Goal: Task Accomplishment & Management: Use online tool/utility

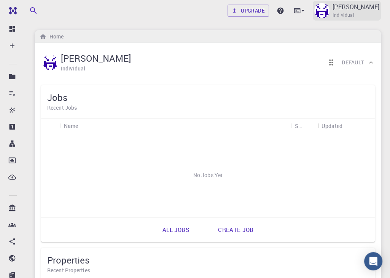
click at [329, 6] on img at bounding box center [321, 10] width 15 height 15
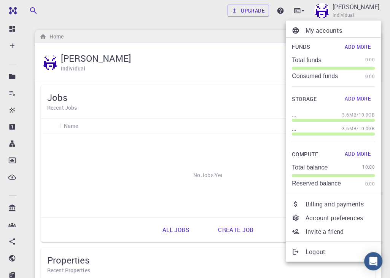
click at [230, 23] on div at bounding box center [195, 139] width 390 height 278
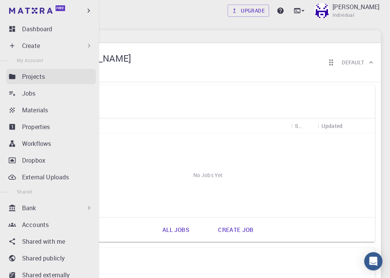
click at [54, 78] on div "Projects" at bounding box center [59, 76] width 74 height 9
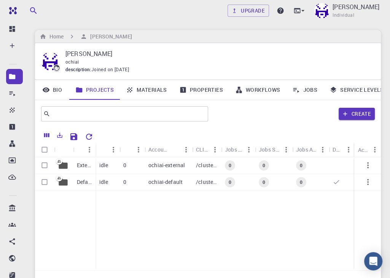
click at [196, 56] on p "[PERSON_NAME]" at bounding box center [216, 53] width 303 height 9
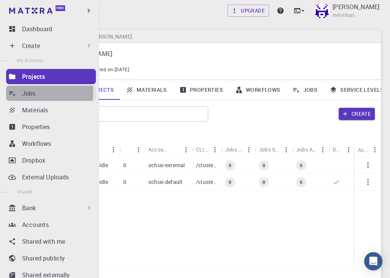
click at [35, 92] on p "Jobs" at bounding box center [29, 93] width 14 height 9
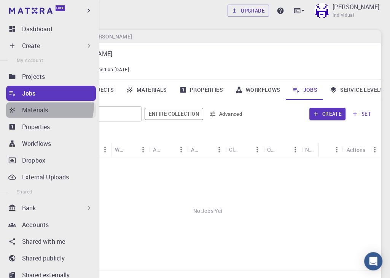
click at [40, 105] on link "Materials" at bounding box center [51, 109] width 90 height 15
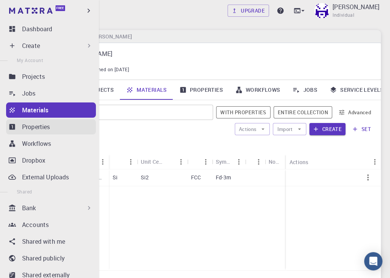
click at [40, 122] on p "Properties" at bounding box center [36, 126] width 28 height 9
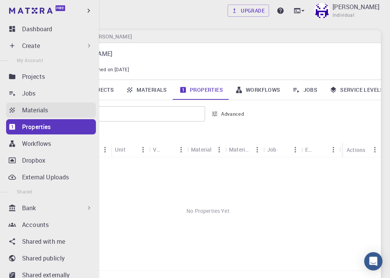
click at [43, 111] on p "Materials" at bounding box center [35, 109] width 26 height 9
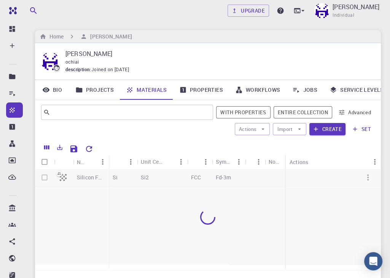
click at [211, 21] on div "Upgrade [PERSON_NAME] Individual" at bounding box center [208, 10] width 382 height 21
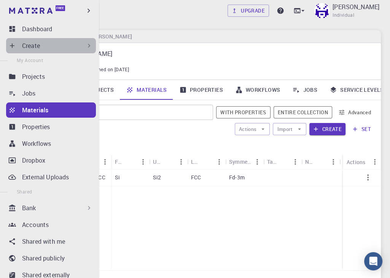
click at [85, 45] on icon at bounding box center [89, 46] width 8 height 8
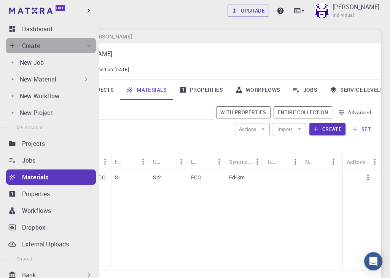
click at [85, 45] on icon at bounding box center [89, 46] width 8 height 8
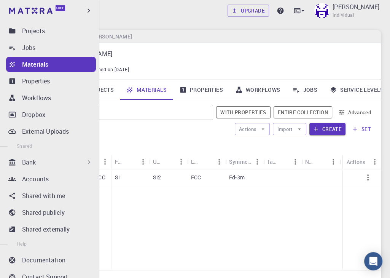
scroll to position [46, 0]
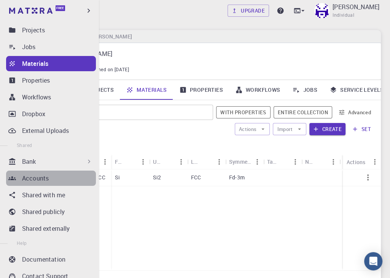
click at [65, 181] on div "Accounts" at bounding box center [59, 177] width 74 height 9
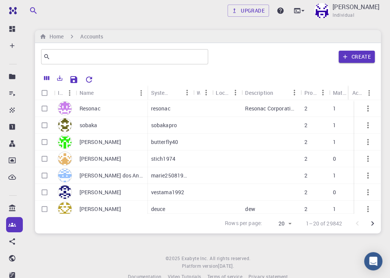
click at [102, 190] on p "[PERSON_NAME]" at bounding box center [100, 192] width 42 height 8
click at [154, 110] on p "resonac" at bounding box center [160, 109] width 19 height 8
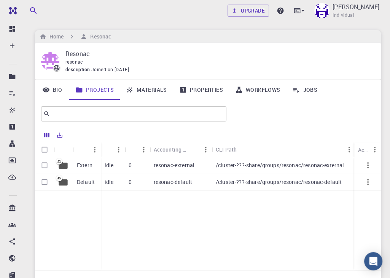
click at [79, 167] on p "External" at bounding box center [87, 165] width 20 height 8
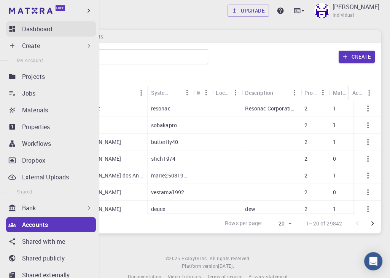
click at [43, 25] on p "Dashboard" at bounding box center [37, 28] width 30 height 9
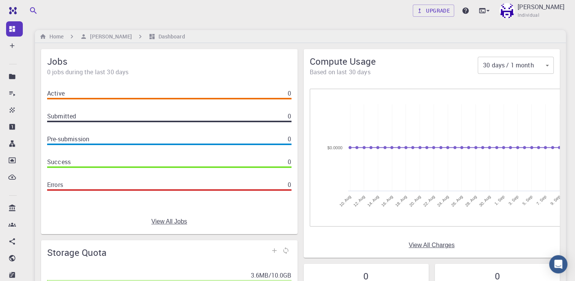
click at [162, 21] on div "Upgrade [PERSON_NAME] Individual" at bounding box center [301, 10] width 568 height 21
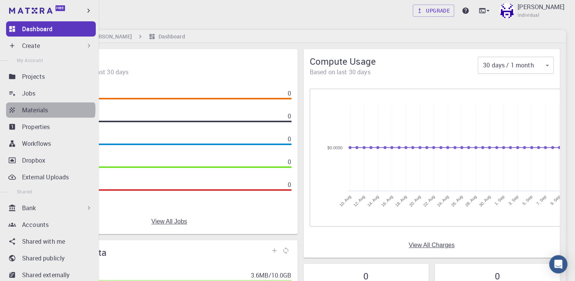
click at [50, 109] on div "Materials" at bounding box center [59, 109] width 74 height 9
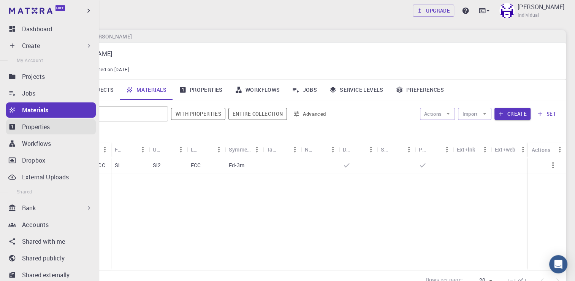
click at [50, 124] on p "Properties" at bounding box center [36, 126] width 28 height 9
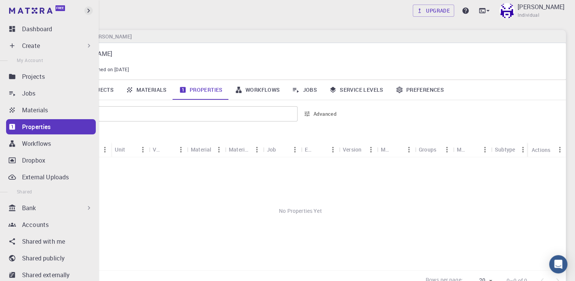
click at [89, 13] on icon "button" at bounding box center [88, 10] width 8 height 8
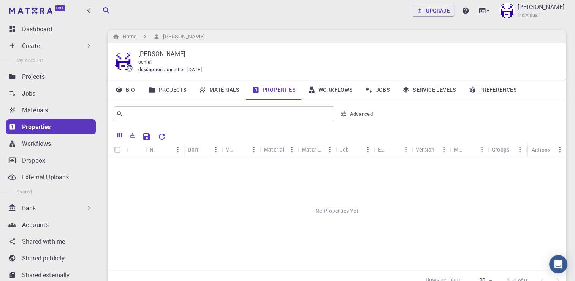
click at [192, 13] on div "Upgrade [PERSON_NAME] Individual" at bounding box center [337, 11] width 476 height 20
click at [220, 87] on link "Materials" at bounding box center [219, 90] width 53 height 20
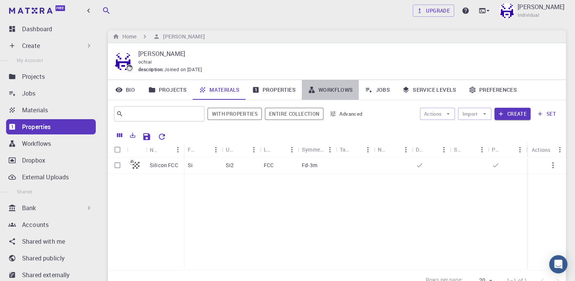
click at [316, 90] on link "Workflows" at bounding box center [330, 90] width 57 height 20
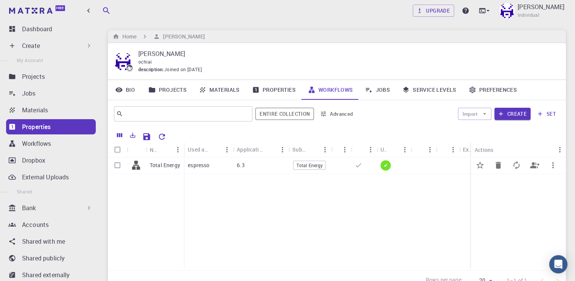
click at [170, 168] on p "Total Energy" at bounding box center [165, 165] width 30 height 8
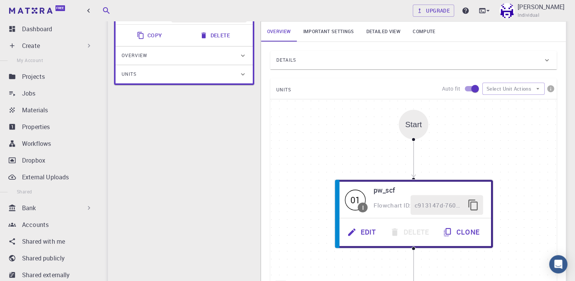
scroll to position [86, 0]
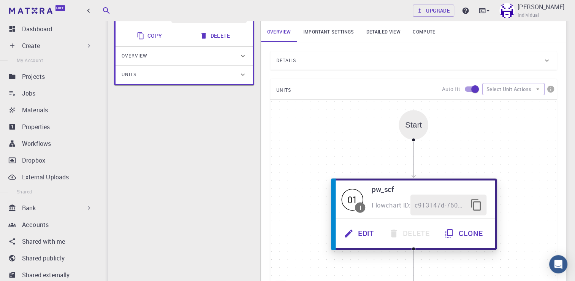
click at [395, 203] on icon "button" at bounding box center [476, 204] width 13 height 13
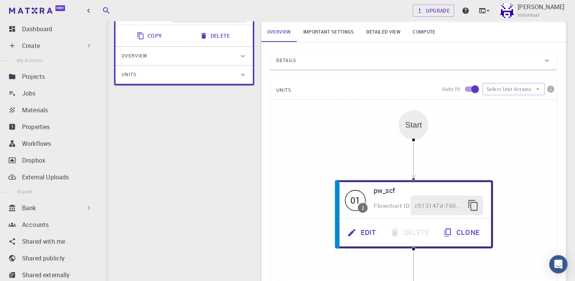
click at [217, 224] on div "I Total Energy Flowchart ID: ac6c20aa83443d4289cd80a2 Copy Delete Overview Prop…" at bounding box center [184, 169] width 152 height 360
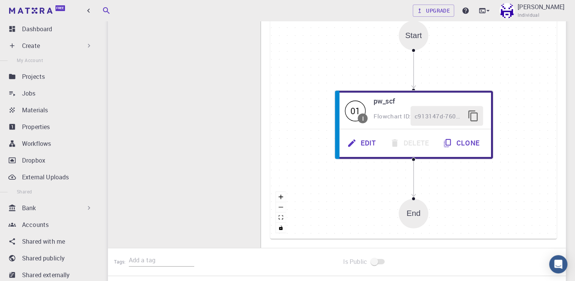
scroll to position [0, 0]
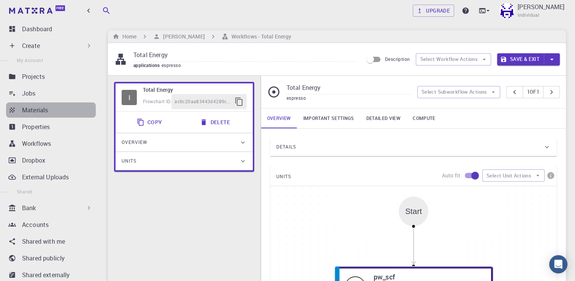
click at [55, 113] on div "Materials" at bounding box center [59, 109] width 74 height 9
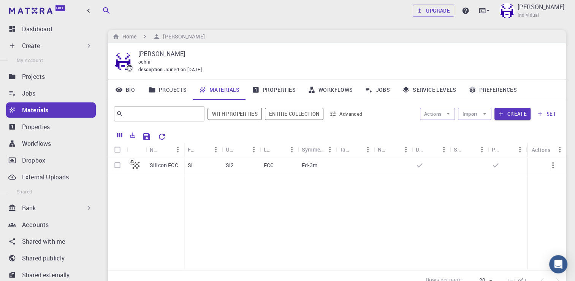
click at [395, 28] on div "Upgrade [PERSON_NAME] Individual Home [PERSON_NAME] [PERSON_NAME] ochiai descri…" at bounding box center [337, 174] width 476 height 349
click at [62, 163] on div "Dropbox" at bounding box center [59, 159] width 74 height 9
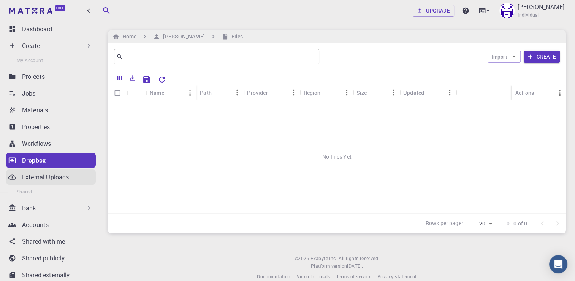
click at [52, 176] on p "External Uploads" at bounding box center [45, 176] width 47 height 9
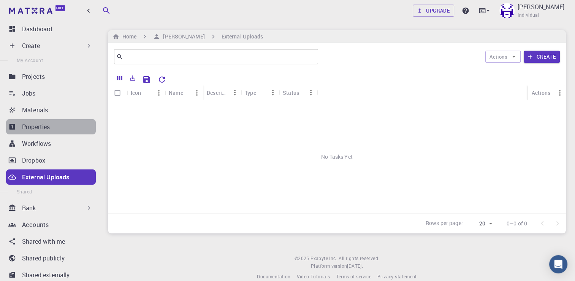
click at [64, 127] on div "Properties" at bounding box center [59, 126] width 74 height 9
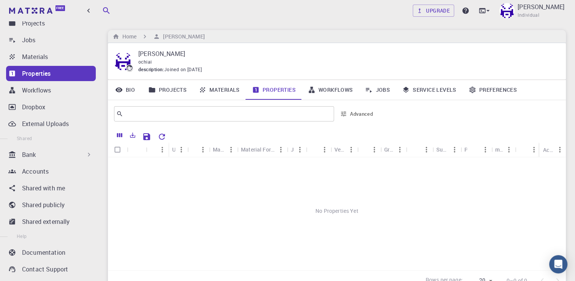
scroll to position [53, 0]
click at [58, 171] on div "Accounts" at bounding box center [59, 171] width 74 height 9
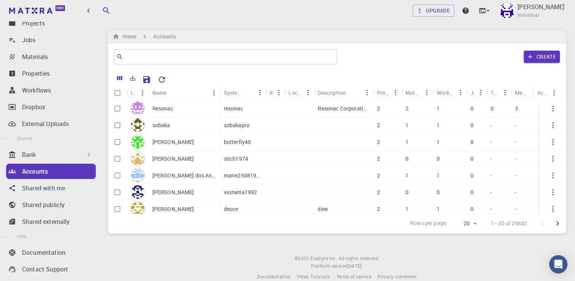
click at [181, 128] on div "sobaka" at bounding box center [184, 125] width 71 height 17
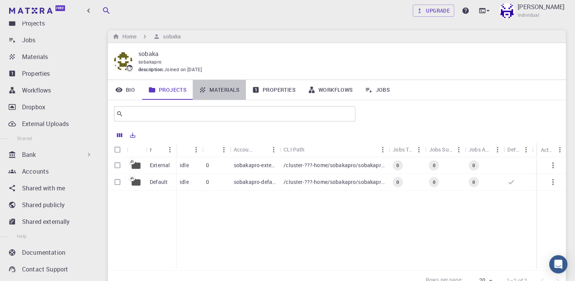
click at [233, 89] on link "Materials" at bounding box center [219, 90] width 53 height 20
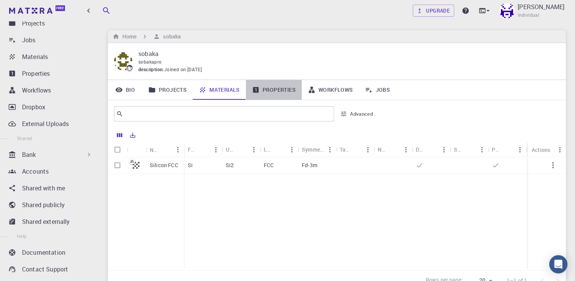
click at [282, 92] on link "Properties" at bounding box center [274, 90] width 56 height 20
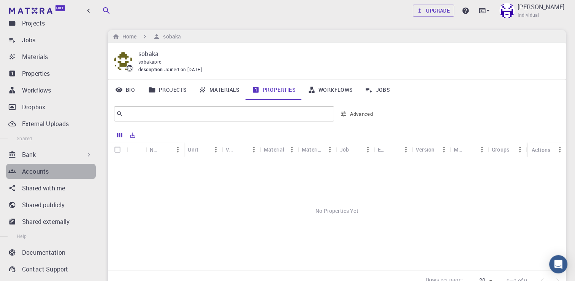
click at [56, 168] on div "Accounts" at bounding box center [59, 171] width 74 height 9
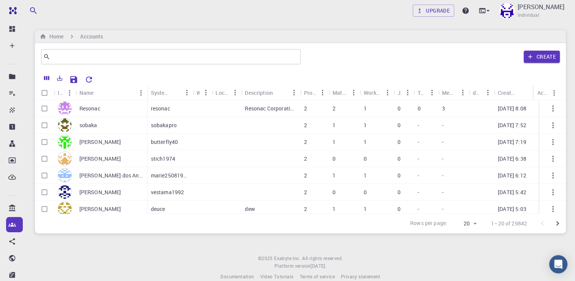
click at [161, 174] on p "marie25081982" at bounding box center [170, 175] width 38 height 8
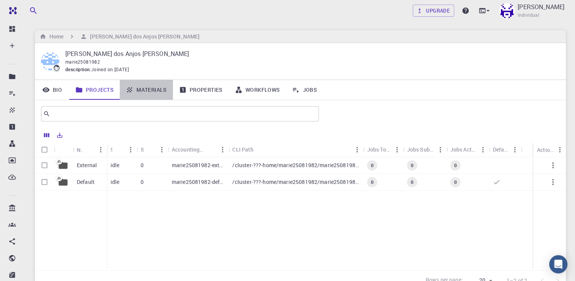
click at [159, 83] on link "Materials" at bounding box center [146, 90] width 53 height 20
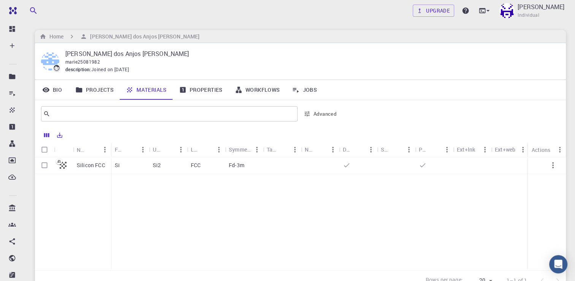
click at [198, 87] on link "Properties" at bounding box center [201, 90] width 56 height 20
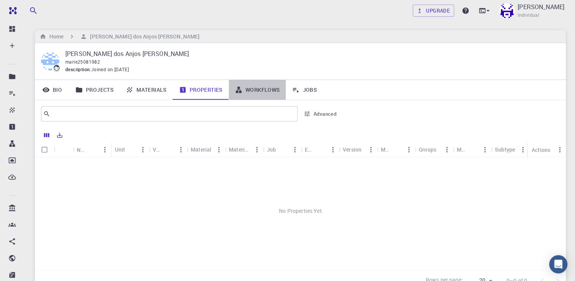
click at [252, 82] on link "Workflows" at bounding box center [257, 90] width 57 height 20
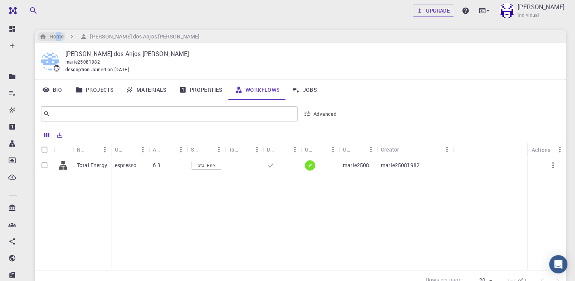
drag, startPoint x: 60, startPoint y: 31, endPoint x: 56, endPoint y: 36, distance: 6.0
click at [56, 36] on div "Home [PERSON_NAME] dos Anjos [PERSON_NAME]" at bounding box center [300, 36] width 531 height 13
click at [56, 36] on h6 "Home" at bounding box center [54, 36] width 17 height 8
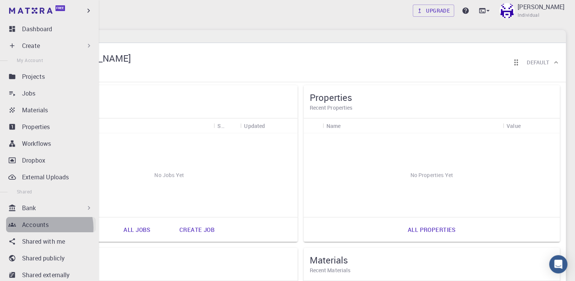
click at [44, 227] on p "Accounts" at bounding box center [35, 224] width 27 height 9
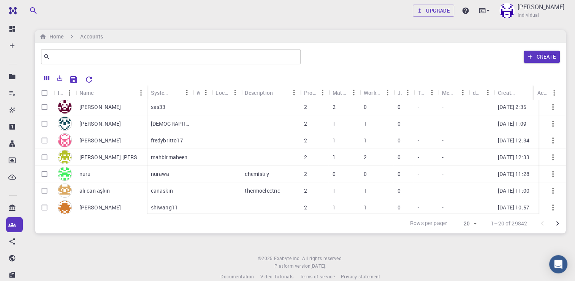
scroll to position [227, 0]
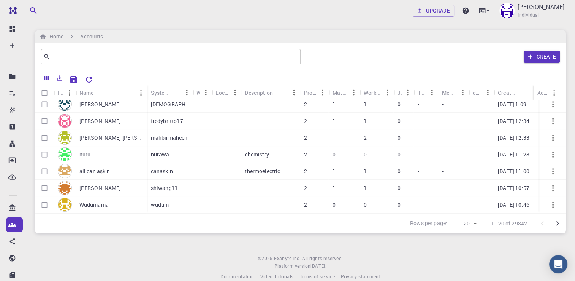
click at [165, 151] on p "nurawa" at bounding box center [160, 155] width 19 height 8
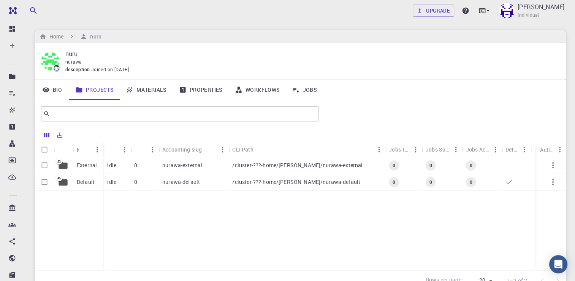
click at [146, 88] on link "Materials" at bounding box center [146, 90] width 53 height 20
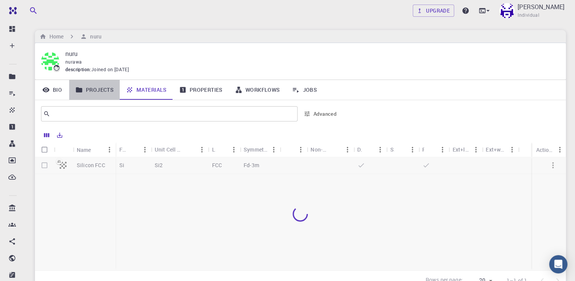
click at [106, 89] on link "Projects" at bounding box center [94, 90] width 51 height 20
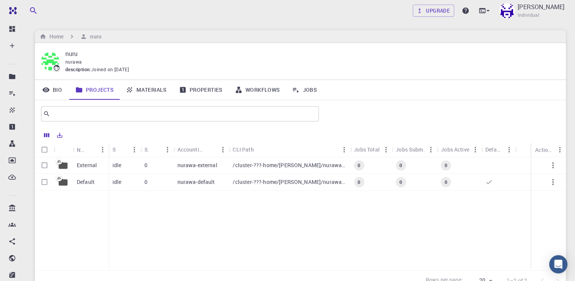
click at [236, 177] on div "/cluster-???-home/[PERSON_NAME]/nurawa-default" at bounding box center [289, 182] width 121 height 17
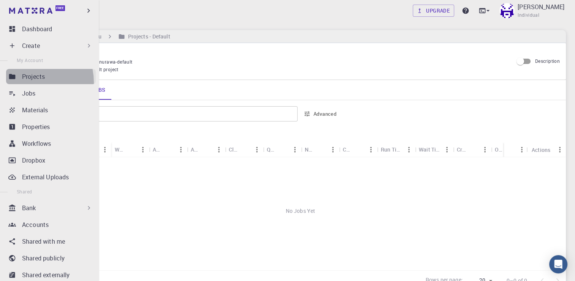
click at [25, 82] on link "Projects" at bounding box center [51, 76] width 90 height 15
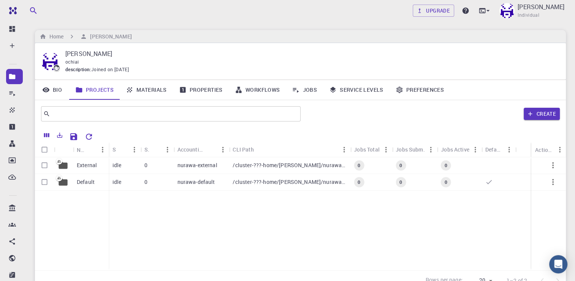
click at [218, 43] on div "[PERSON_NAME] ochiai description : Joined on [DATE]" at bounding box center [300, 61] width 531 height 36
click at [153, 94] on link "Materials" at bounding box center [146, 90] width 53 height 20
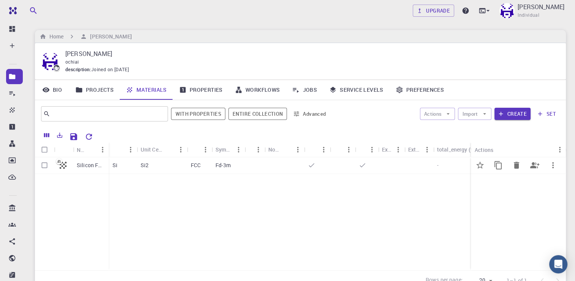
click at [151, 172] on div "Si2" at bounding box center [162, 165] width 50 height 17
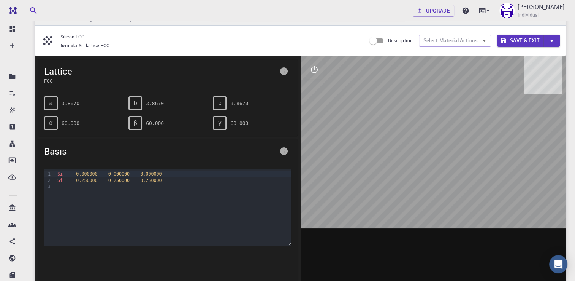
scroll to position [8, 0]
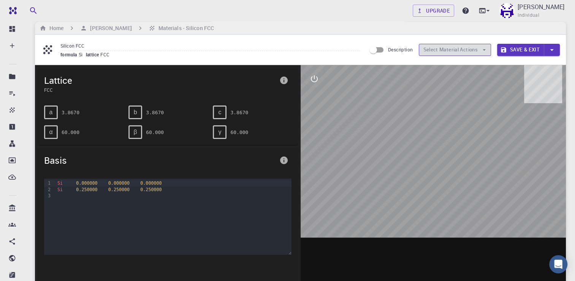
click at [395, 50] on button "Select Material Actions" at bounding box center [455, 50] width 72 height 12
click at [384, 48] on input "Description" at bounding box center [373, 50] width 43 height 14
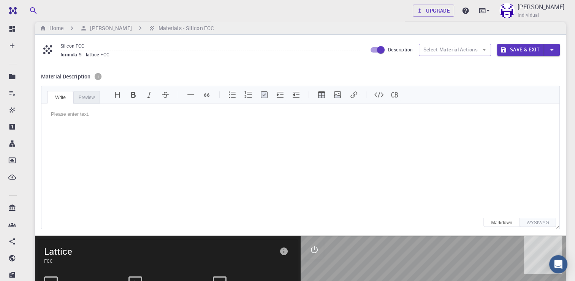
scroll to position [0, 0]
click at [384, 48] on input "Description" at bounding box center [380, 50] width 43 height 14
checkbox input "false"
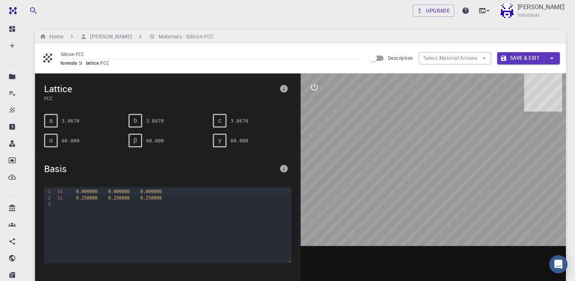
click at [395, 196] on div at bounding box center [434, 191] width 266 height 236
drag, startPoint x: 581, startPoint y: 162, endPoint x: 411, endPoint y: 173, distance: 169.9
drag, startPoint x: 411, startPoint y: 173, endPoint x: 444, endPoint y: 189, distance: 36.6
click at [395, 189] on div at bounding box center [434, 191] width 266 height 236
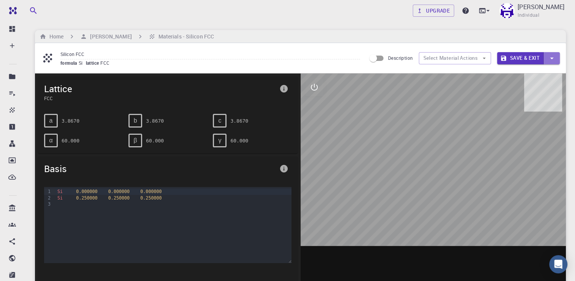
click at [395, 59] on icon "button" at bounding box center [552, 58] width 8 height 8
click at [395, 59] on div at bounding box center [287, 140] width 575 height 281
click at [314, 90] on icon "interactive" at bounding box center [314, 86] width 9 height 9
click at [140, 197] on span "0.250000" at bounding box center [150, 197] width 21 height 5
click at [291, 235] on div "9 1 2 3 › Si 0.000000 0.000000 0.000000 Si 0.250000 0.250000 0.250000" at bounding box center [168, 244] width 260 height 126
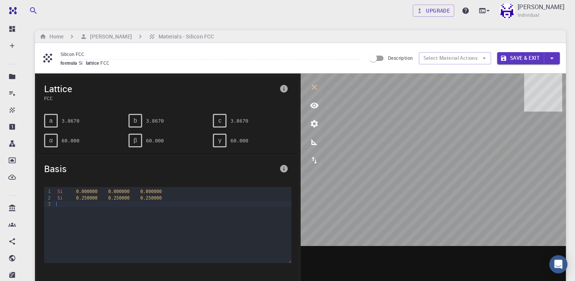
click at [284, 235] on div "Si 0.000000 0.000000 0.000000 Si 0.250000 0.250000 0.250000" at bounding box center [173, 225] width 236 height 76
click at [282, 167] on icon "info" at bounding box center [284, 169] width 8 height 8
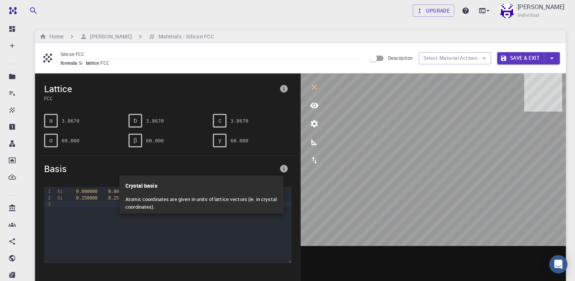
click at [239, 176] on p "Crystal basis" at bounding box center [201, 183] width 152 height 17
click at [314, 124] on div at bounding box center [287, 140] width 575 height 281
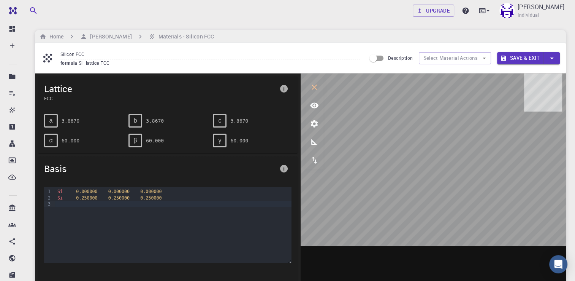
click at [314, 124] on icon "parameters" at bounding box center [314, 123] width 9 height 9
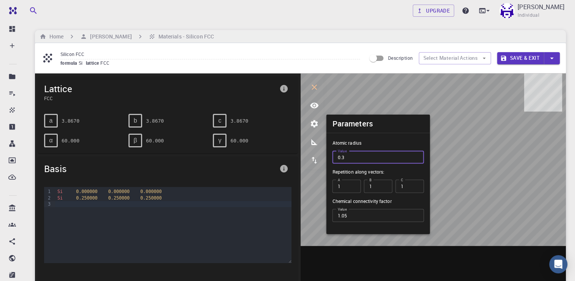
click at [395, 155] on input "0.3" at bounding box center [378, 157] width 92 height 13
type input "0.4"
click at [395, 155] on input "0.4" at bounding box center [378, 157] width 92 height 13
click at [354, 184] on input "2" at bounding box center [346, 185] width 29 height 13
type input "1"
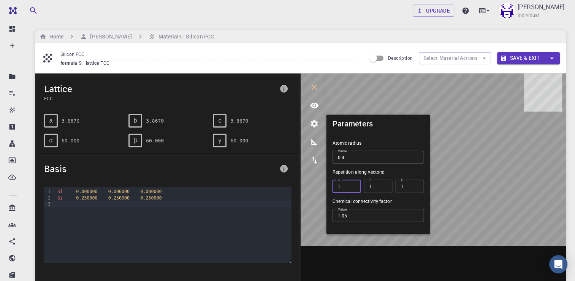
click at [354, 187] on input "1" at bounding box center [346, 185] width 29 height 13
click at [271, 192] on div "Si 0.000000 0.000000 0.000000" at bounding box center [173, 191] width 236 height 6
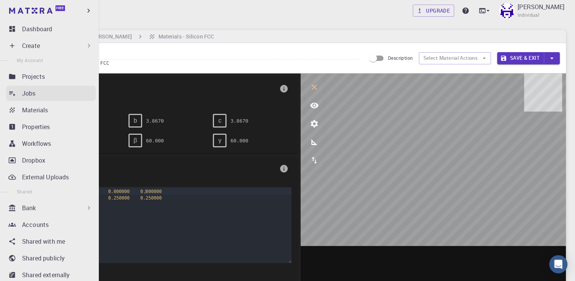
click at [35, 97] on p "Jobs" at bounding box center [29, 93] width 14 height 9
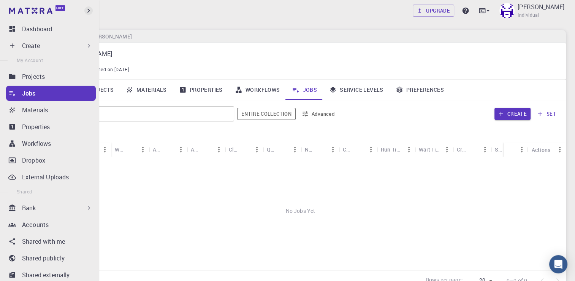
click at [86, 11] on icon "button" at bounding box center [88, 10] width 8 height 8
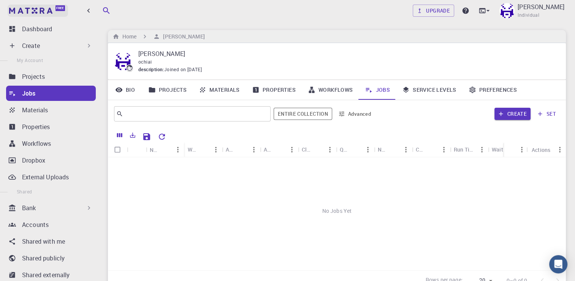
click at [53, 11] on link "Free" at bounding box center [38, 11] width 60 height 12
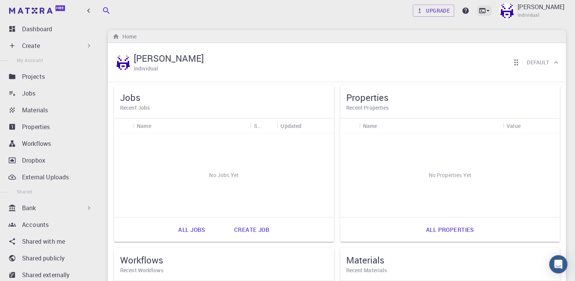
click at [395, 12] on icon at bounding box center [488, 11] width 8 height 8
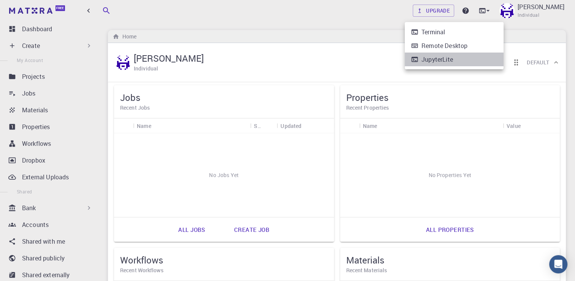
click at [395, 65] on li "JupyterLite" at bounding box center [454, 59] width 99 height 14
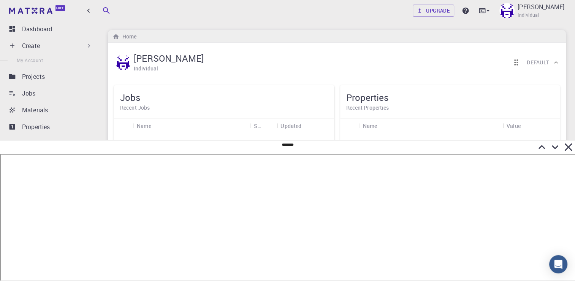
click at [395, 150] on icon at bounding box center [541, 146] width 13 height 13
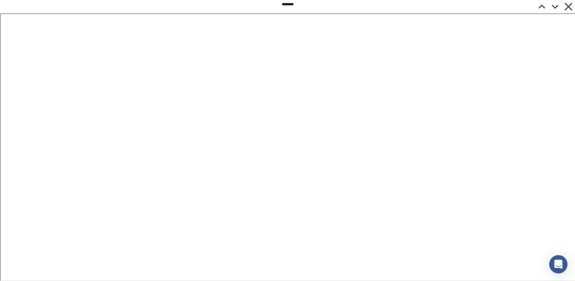
click at [395, 5] on icon at bounding box center [555, 6] width 13 height 13
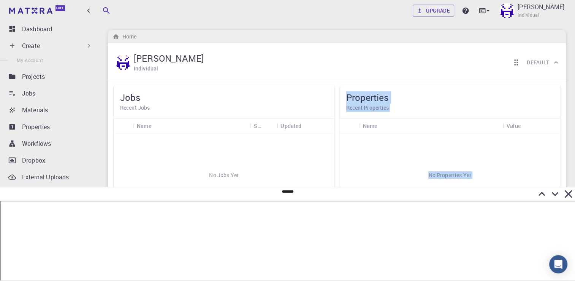
drag, startPoint x: 288, startPoint y: 193, endPoint x: 289, endPoint y: 185, distance: 8.5
drag, startPoint x: 289, startPoint y: 185, endPoint x: 288, endPoint y: 192, distance: 7.8
click at [288, 192] on div at bounding box center [287, 234] width 575 height 94
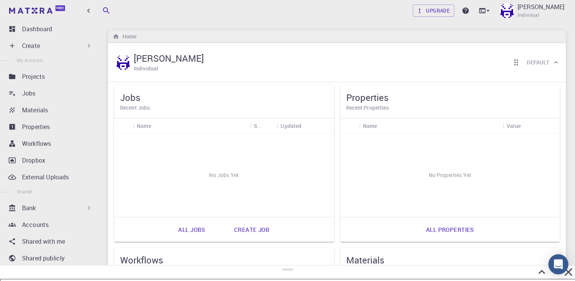
click at [395, 235] on icon "Open Intercom Messenger" at bounding box center [558, 264] width 9 height 10
click at [395, 235] on icon at bounding box center [542, 272] width 7 height 4
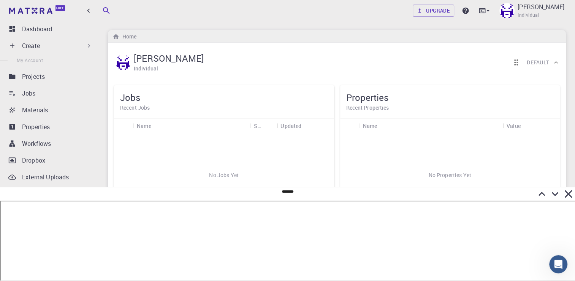
click at [395, 197] on icon at bounding box center [541, 193] width 13 height 13
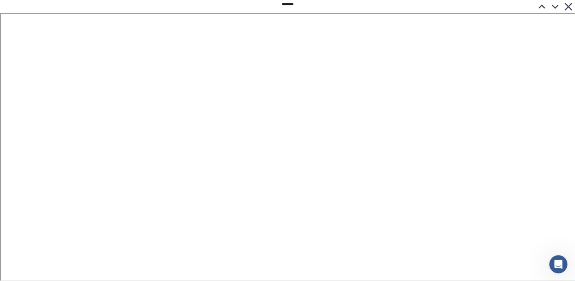
click at [395, 6] on icon at bounding box center [555, 7] width 7 height 4
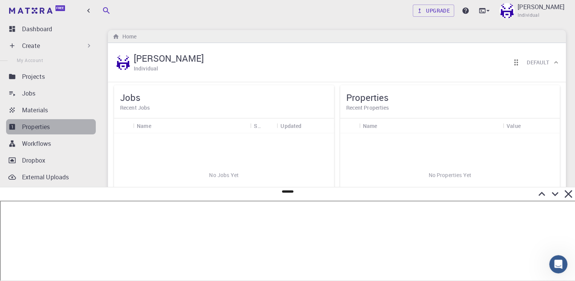
click at [75, 129] on div "Properties" at bounding box center [59, 126] width 74 height 9
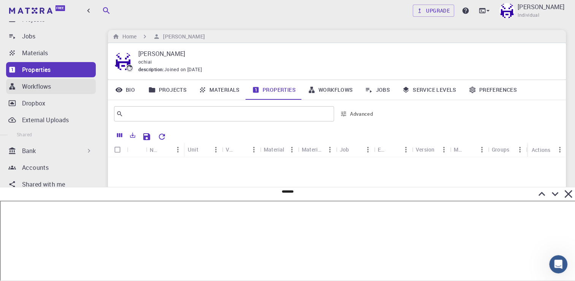
scroll to position [92, 0]
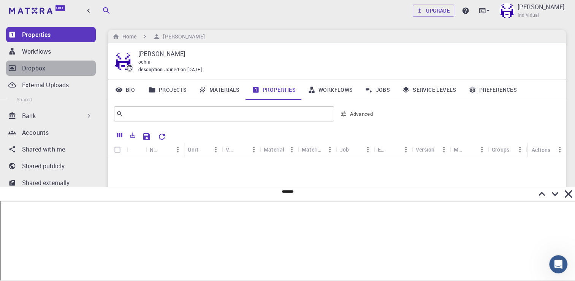
click at [60, 65] on div "Dropbox" at bounding box center [59, 67] width 74 height 9
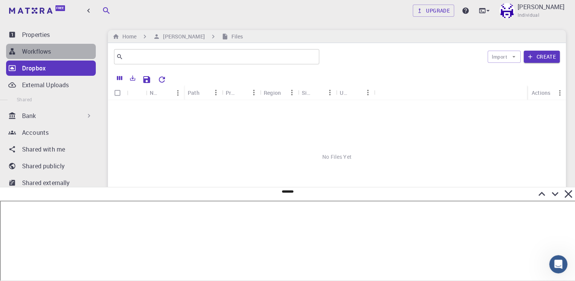
click at [57, 52] on div "Workflows" at bounding box center [59, 51] width 74 height 9
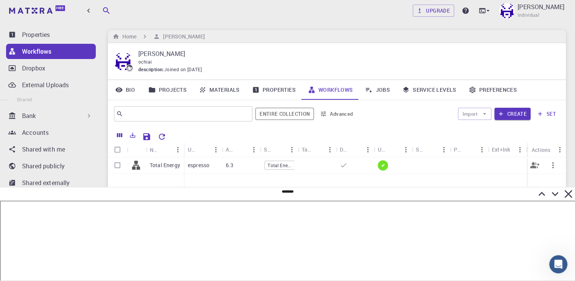
click at [395, 160] on div at bounding box center [431, 165] width 38 height 17
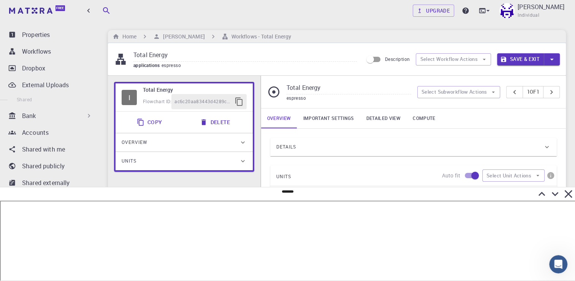
click at [395, 194] on icon at bounding box center [569, 194] width 8 height 8
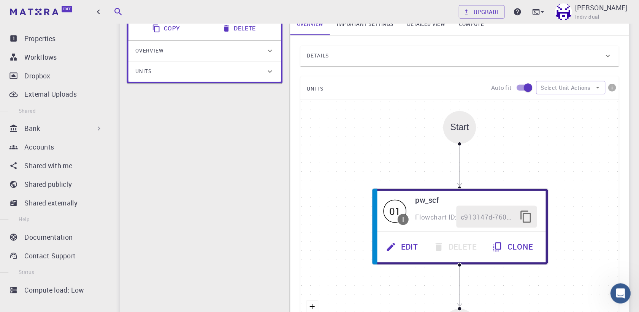
scroll to position [67, 0]
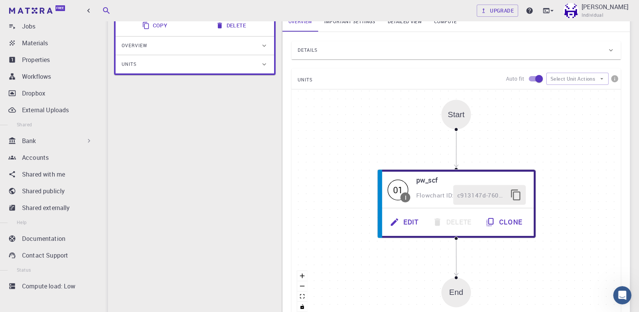
drag, startPoint x: 554, startPoint y: 0, endPoint x: 258, endPoint y: 162, distance: 337.2
click at [258, 162] on div "I Total Energy Flowchart ID: ac6c20aa83443d4289cd80a2 Copy Delete Overview Prop…" at bounding box center [195, 159] width 174 height 360
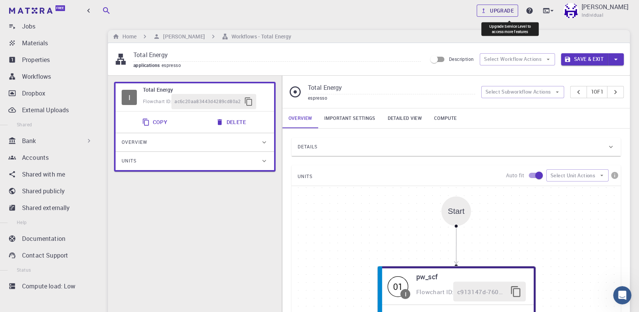
click at [395, 14] on link "Upgrade" at bounding box center [497, 11] width 41 height 12
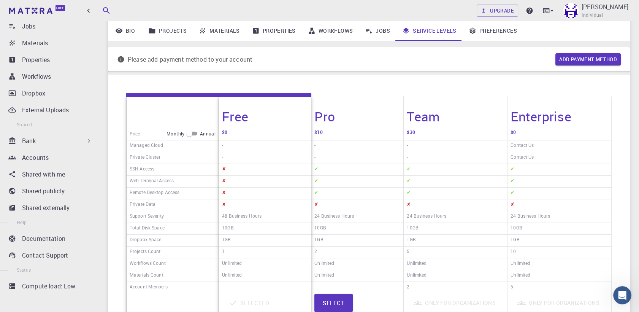
scroll to position [102, 0]
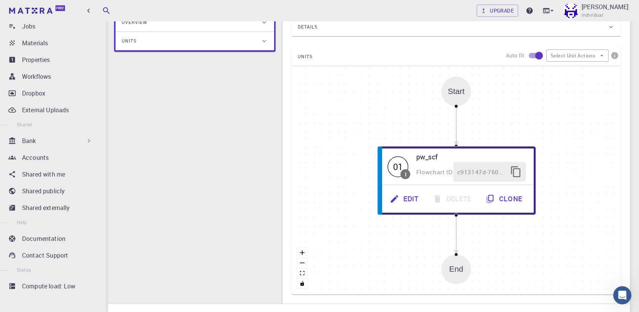
scroll to position [120, 0]
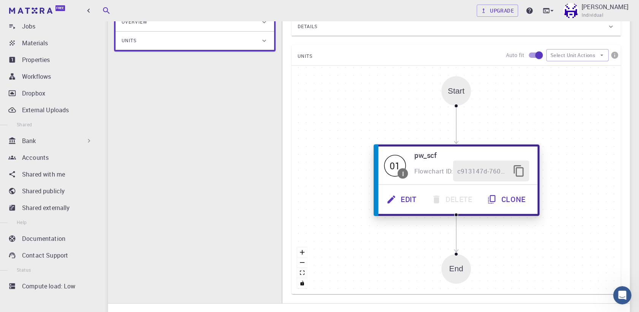
click at [395, 199] on button "Edit" at bounding box center [402, 199] width 45 height 21
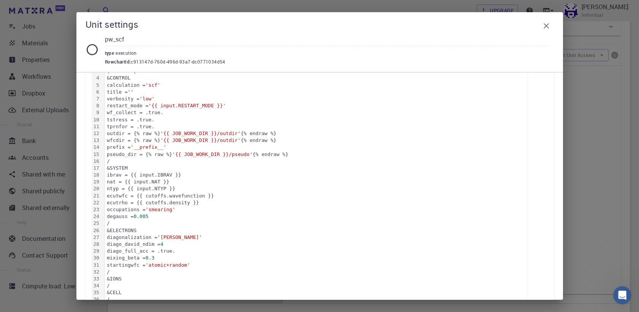
scroll to position [148, 0]
click at [395, 25] on icon "button" at bounding box center [546, 25] width 9 height 9
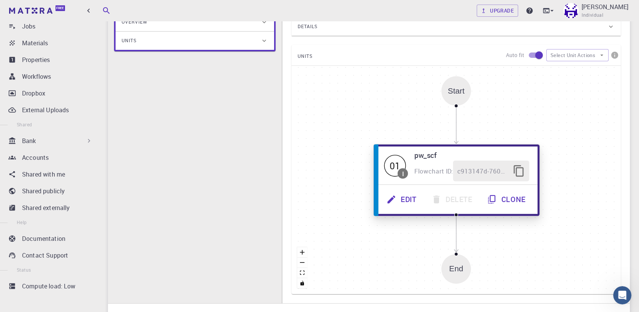
click at [395, 198] on button "Clone" at bounding box center [507, 199] width 53 height 21
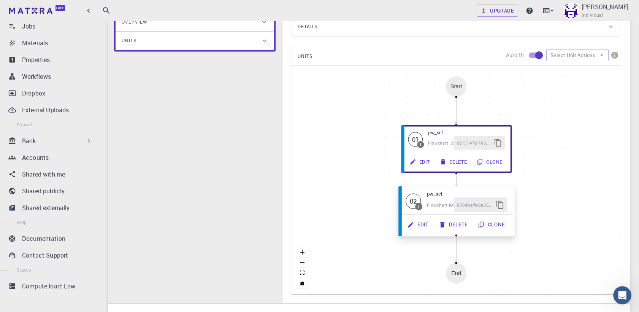
click at [395, 227] on button "Delete" at bounding box center [453, 224] width 39 height 14
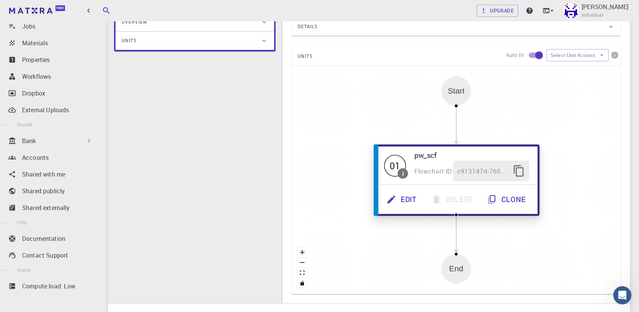
click at [395, 194] on button "Edit" at bounding box center [402, 199] width 45 height 21
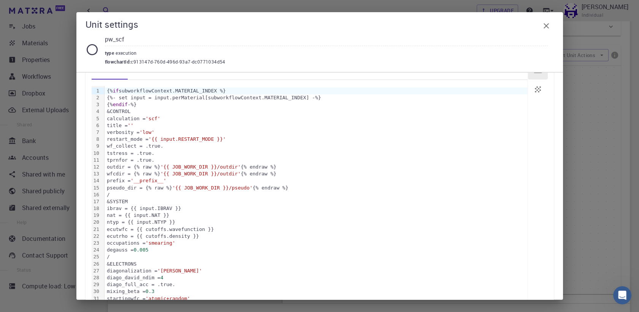
scroll to position [118, 0]
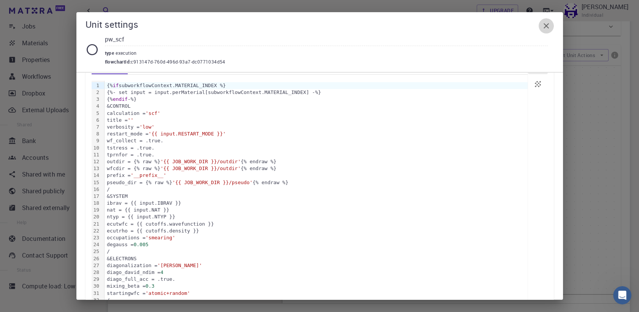
click at [395, 26] on icon "button" at bounding box center [546, 25] width 5 height 5
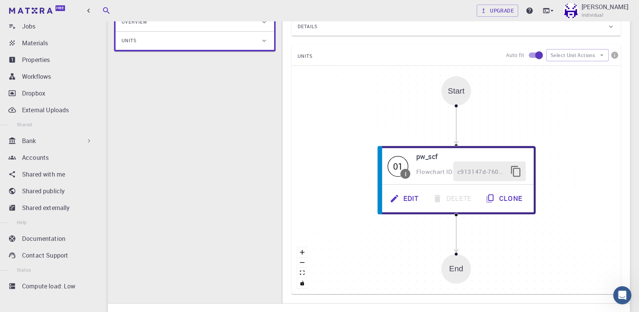
scroll to position [0, 0]
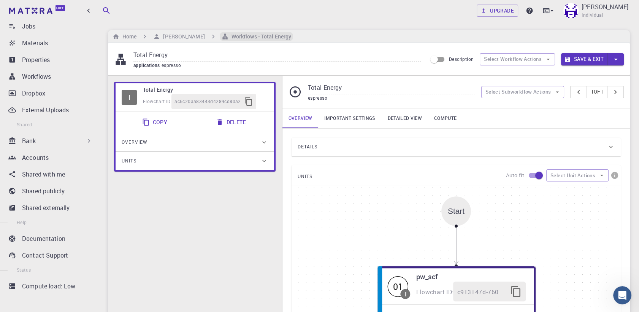
click at [238, 35] on h6 "Workflows - Total Energy" at bounding box center [259, 36] width 63 height 8
click at [171, 39] on h6 "[PERSON_NAME]" at bounding box center [182, 36] width 44 height 8
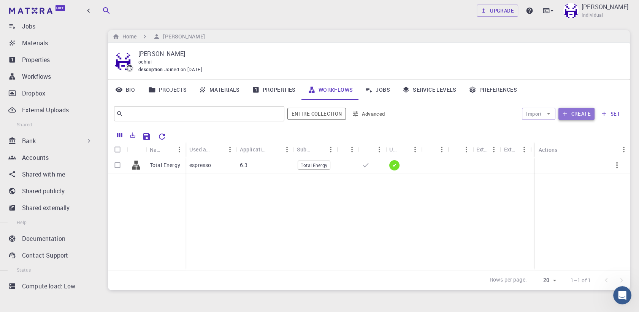
click at [395, 114] on button "Create" at bounding box center [576, 114] width 36 height 12
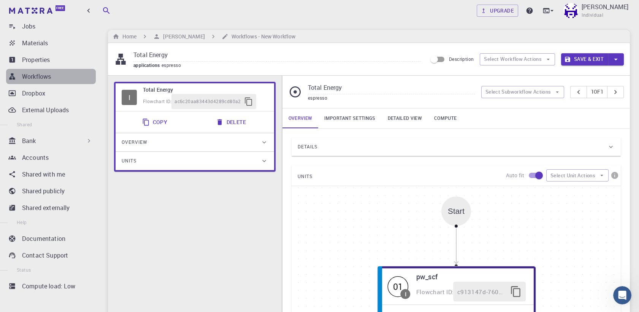
click at [73, 82] on link "Workflows" at bounding box center [51, 76] width 90 height 15
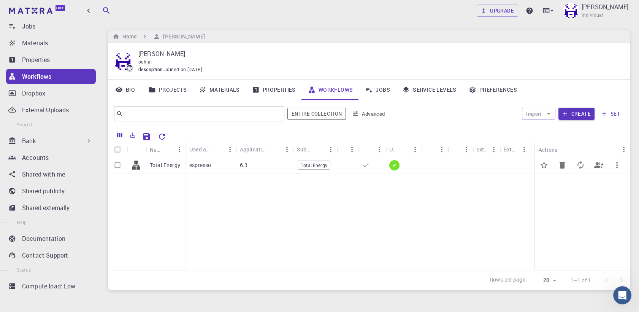
click at [317, 169] on div "Total Energy" at bounding box center [314, 164] width 33 height 9
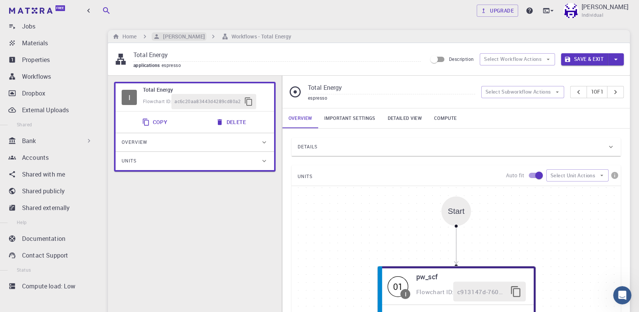
click at [172, 38] on h6 "[PERSON_NAME]" at bounding box center [182, 36] width 44 height 8
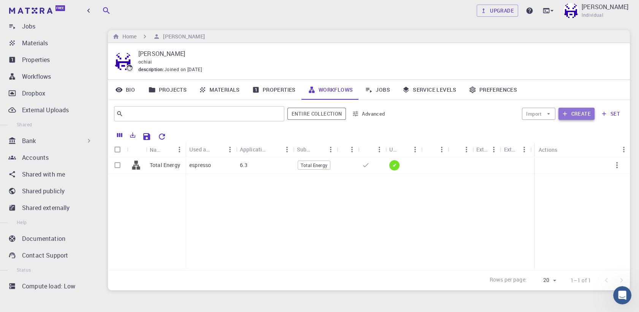
click at [395, 113] on button "Create" at bounding box center [576, 114] width 36 height 12
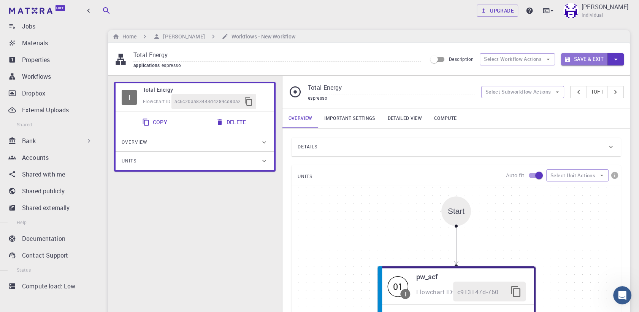
click at [395, 59] on button "Save & Exit" at bounding box center [584, 59] width 47 height 12
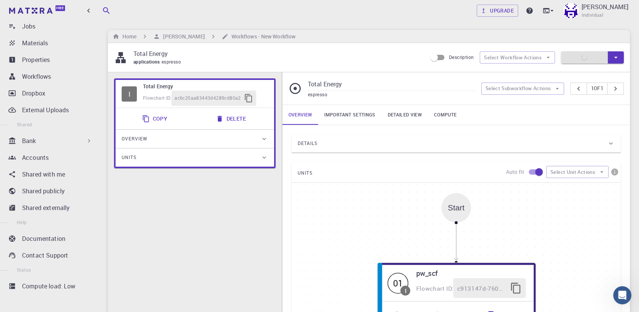
click at [361, 84] on input "Total Energy" at bounding box center [391, 84] width 167 height 13
click at [395, 83] on button "Select Subworkflow Actions" at bounding box center [522, 88] width 83 height 12
click at [395, 97] on div "espresso" at bounding box center [391, 95] width 167 height 8
click at [324, 99] on div "Total Energy espresso Select Subworkflow Actions 1 of 1" at bounding box center [455, 88] width 347 height 32
click at [336, 87] on input "Total Energy" at bounding box center [391, 84] width 167 height 13
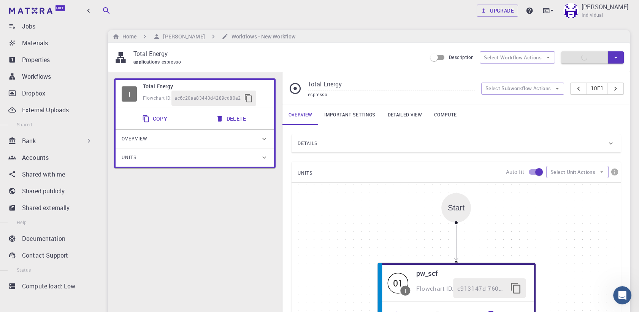
click at [174, 102] on div "ac6c20aa83443d4289cd80a2" at bounding box center [213, 97] width 85 height 15
click at [395, 235] on div "Flowchart ID: c913147d-760d-496d-93a7-dc0771034d54" at bounding box center [471, 287] width 115 height 21
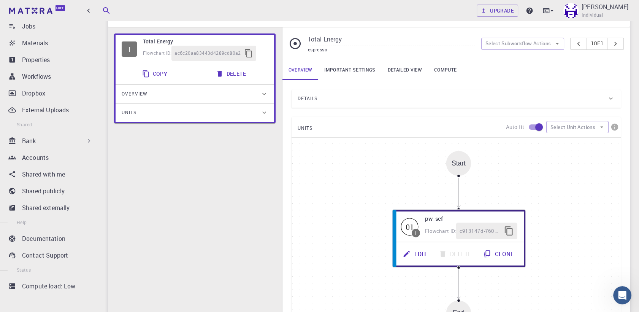
scroll to position [48, 0]
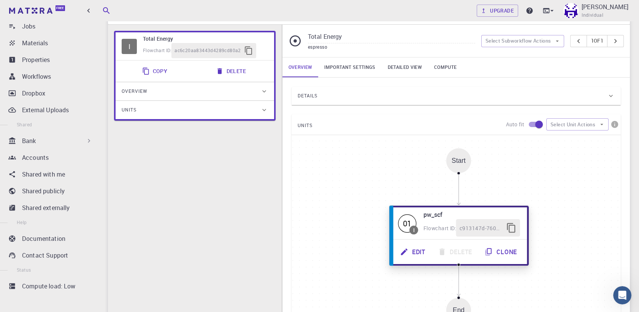
click at [395, 235] on button "Clone" at bounding box center [501, 251] width 45 height 17
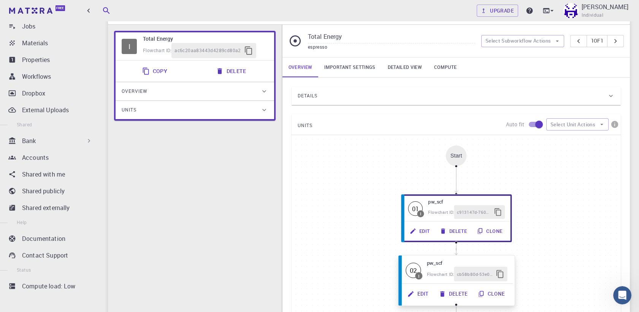
click at [395, 235] on div "Edit Delete Clone" at bounding box center [456, 294] width 113 height 20
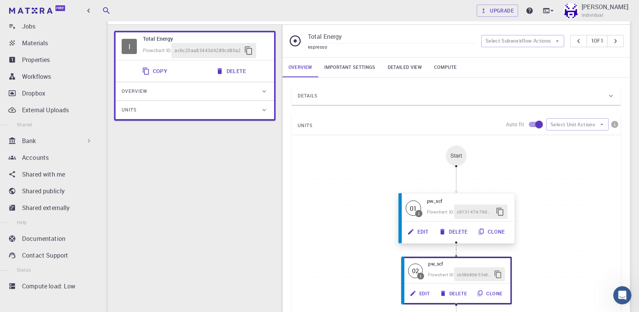
click at [395, 212] on span "c913147d-760d-496d-93a7-dc0771034d54" at bounding box center [475, 211] width 36 height 7
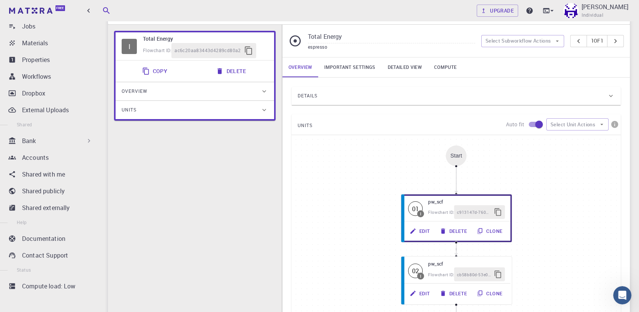
scroll to position [0, 0]
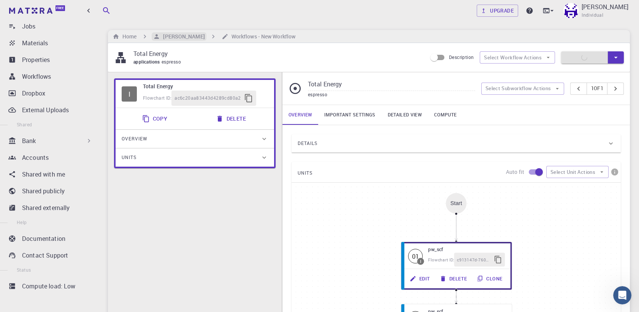
click at [186, 38] on h6 "[PERSON_NAME]" at bounding box center [182, 36] width 44 height 8
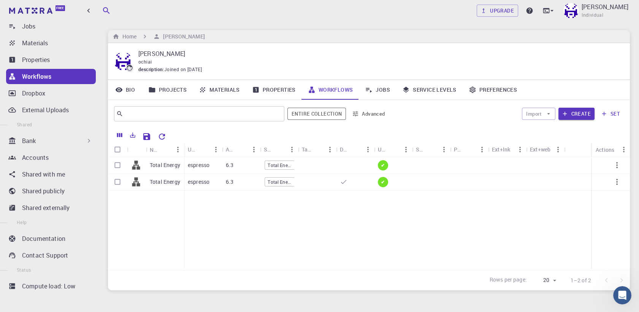
click at [395, 226] on div at bounding box center [611, 213] width 38 height 113
drag, startPoint x: 296, startPoint y: 152, endPoint x: 331, endPoint y: 157, distance: 35.6
click at [331, 157] on div "Name Used application Application Version Subworkflows Tags Default Up-to-date …" at bounding box center [369, 206] width 522 height 128
click at [378, 96] on link "Jobs" at bounding box center [377, 90] width 37 height 20
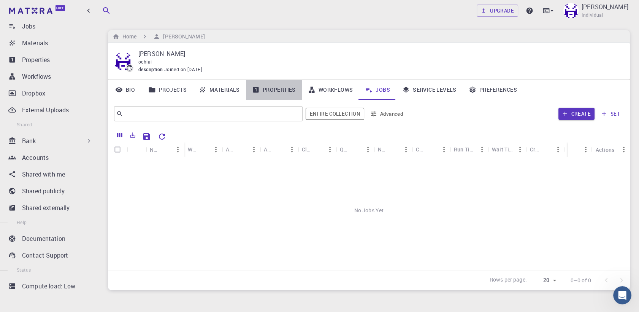
click at [289, 91] on link "Properties" at bounding box center [274, 90] width 56 height 20
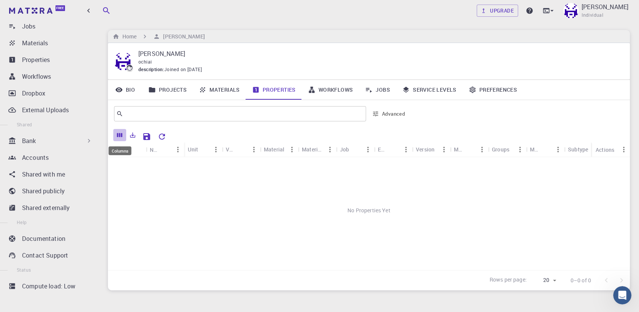
click at [118, 137] on icon "Columns" at bounding box center [119, 135] width 7 height 7
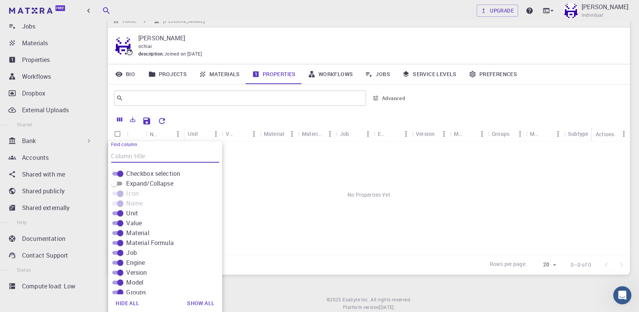
click at [155, 182] on span "Expand/Collapse" at bounding box center [149, 183] width 47 height 9
click at [128, 182] on input "Expand/Collapse" at bounding box center [113, 183] width 27 height 9
click at [155, 182] on span "Expand/Collapse" at bounding box center [149, 183] width 47 height 9
click at [134, 182] on input "Expand/Collapse" at bounding box center [119, 183] width 27 height 9
checkbox input "false"
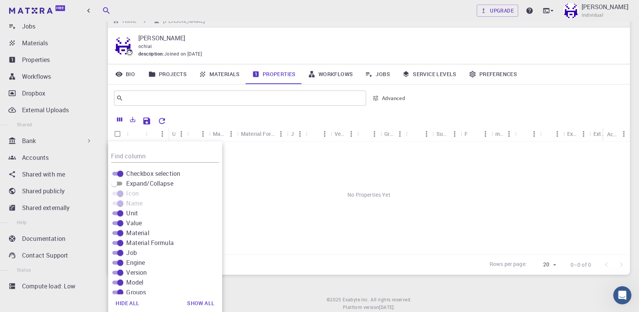
click at [373, 74] on link "Jobs" at bounding box center [377, 74] width 37 height 20
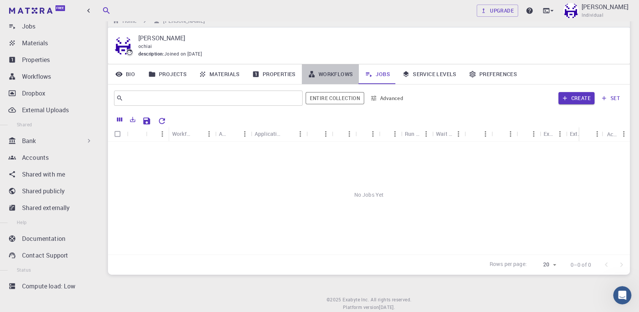
click at [321, 75] on link "Workflows" at bounding box center [330, 74] width 57 height 20
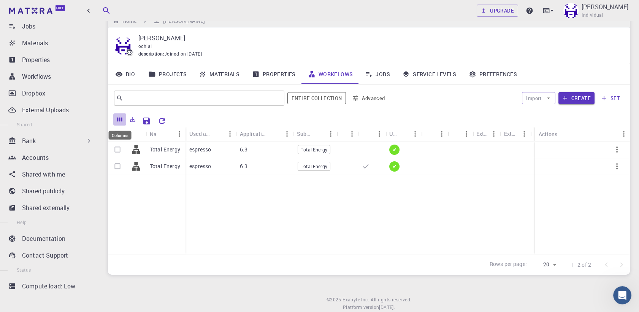
click at [120, 120] on icon "Columns" at bounding box center [119, 119] width 5 height 4
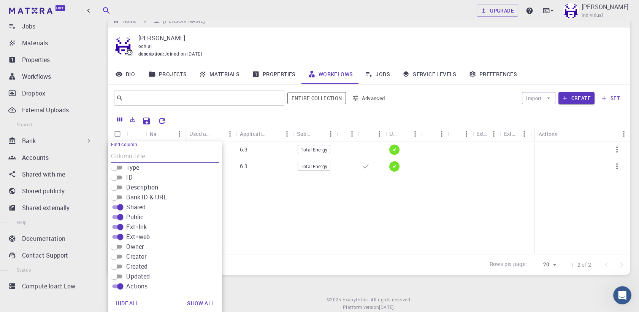
scroll to position [37, 0]
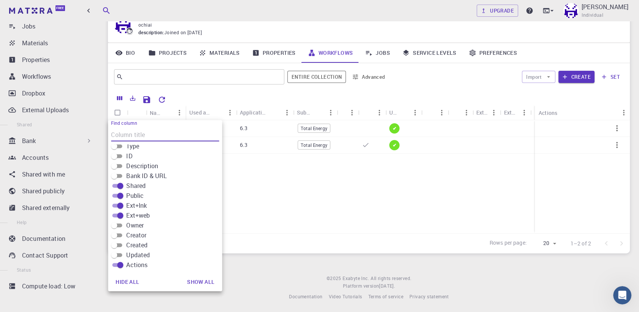
click at [136, 226] on span "Owner" at bounding box center [134, 224] width 17 height 9
click at [128, 226] on input "Owner" at bounding box center [113, 224] width 27 height 9
checkbox input "true"
click at [138, 234] on span "Creator" at bounding box center [136, 234] width 20 height 9
click at [128, 234] on input "Creator" at bounding box center [113, 234] width 27 height 9
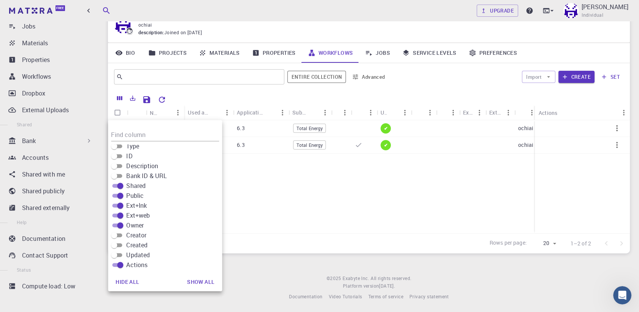
checkbox input "true"
click at [137, 235] on span "Created" at bounding box center [136, 244] width 21 height 9
click at [128, 235] on input "Created" at bounding box center [113, 244] width 27 height 9
checkbox input "true"
click at [148, 235] on span "Updated" at bounding box center [138, 254] width 24 height 9
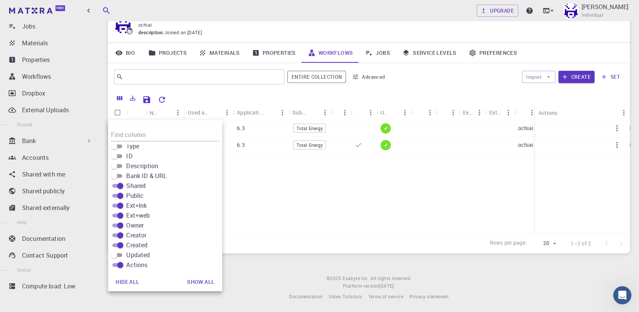
click at [128, 235] on input "Updated" at bounding box center [113, 254] width 27 height 9
checkbox input "true"
click at [292, 205] on div "Total Energy Total Energy espresso 6.3 Total Energy ✔ ochiai ochiai [DATE] 9:45…" at bounding box center [458, 176] width 701 height 113
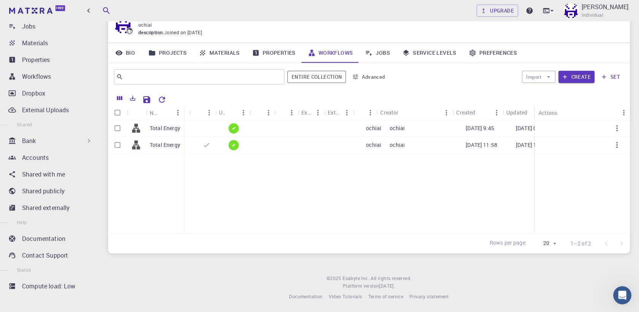
scroll to position [0, 179]
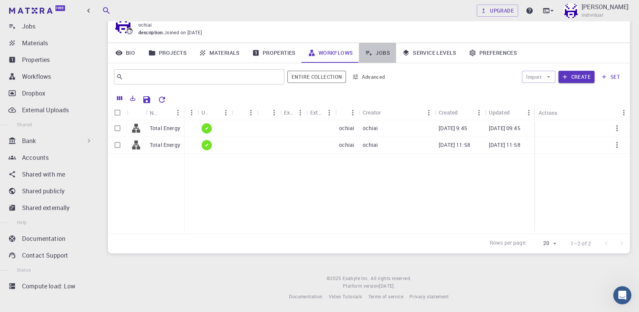
click at [377, 53] on link "Jobs" at bounding box center [377, 53] width 37 height 20
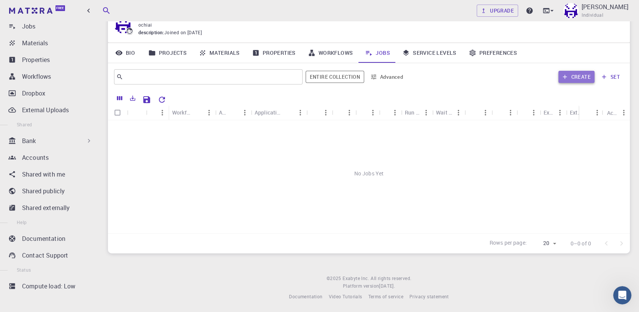
click at [395, 75] on button "Create" at bounding box center [576, 77] width 36 height 12
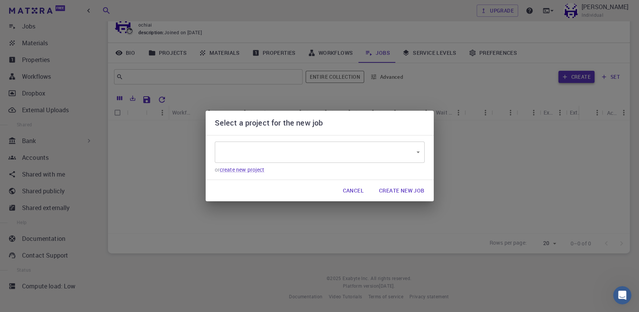
type input "sAitv7xK6ZKYMuQbE"
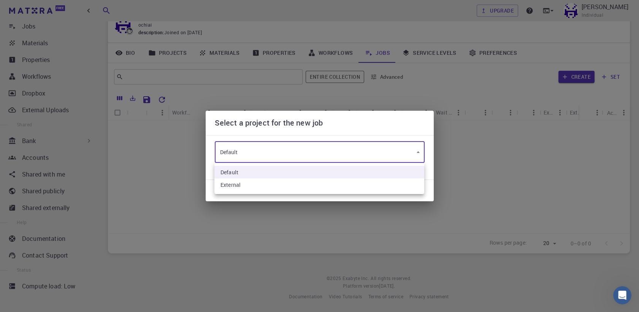
click at [326, 145] on body "Free Dashboard Create New Job New Material Create Material Upload File Import f…" at bounding box center [319, 137] width 639 height 349
click at [260, 166] on li "Default" at bounding box center [319, 172] width 210 height 13
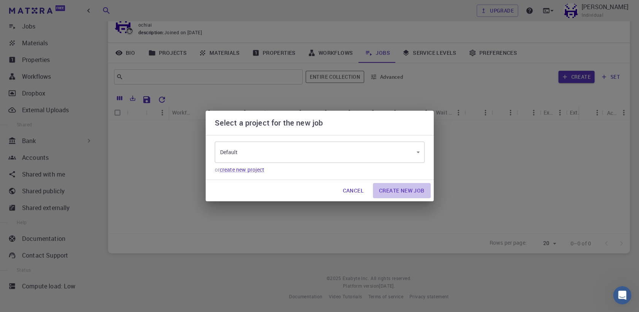
click at [385, 195] on button "Create New Job" at bounding box center [402, 190] width 58 height 15
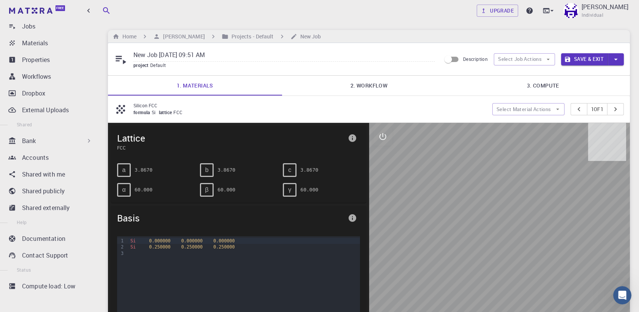
click at [258, 57] on input "New Job [DATE] 09:51 AM" at bounding box center [283, 55] width 301 height 13
click at [148, 59] on input "New Job [DATE] 09:51 AM" at bounding box center [283, 55] width 301 height 13
type input "[DEMOGRAPHIC_DATA] [DATE] 09:51 AM"
click at [380, 92] on link "2. Workflow" at bounding box center [369, 86] width 174 height 20
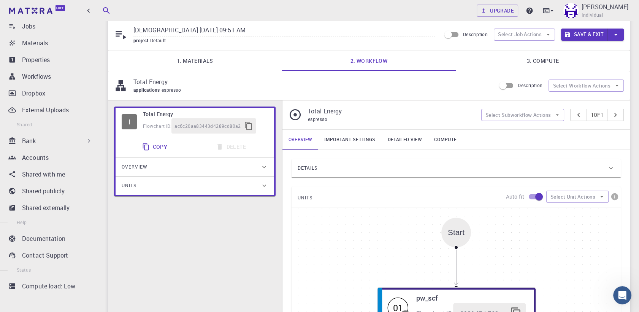
scroll to position [22, 0]
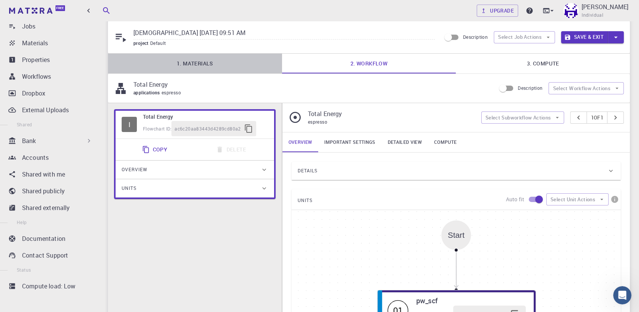
click at [218, 67] on link "1. Materials" at bounding box center [195, 64] width 174 height 20
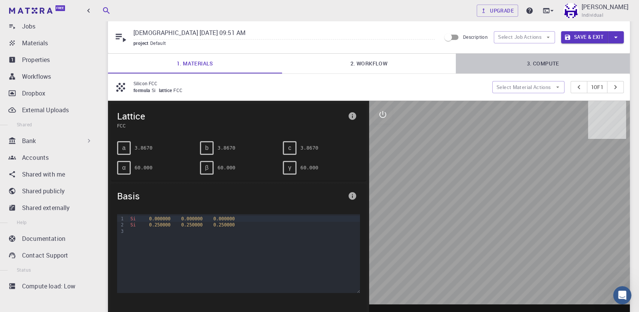
click at [395, 66] on link "3. Compute" at bounding box center [543, 64] width 174 height 20
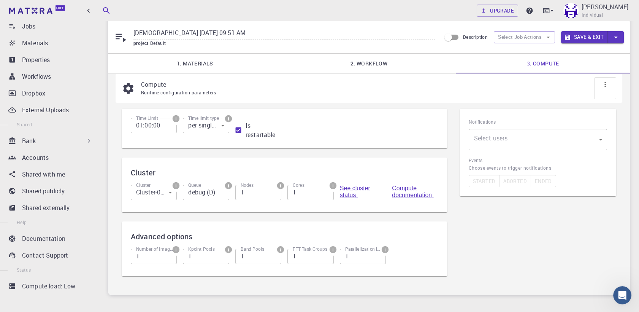
scroll to position [0, 0]
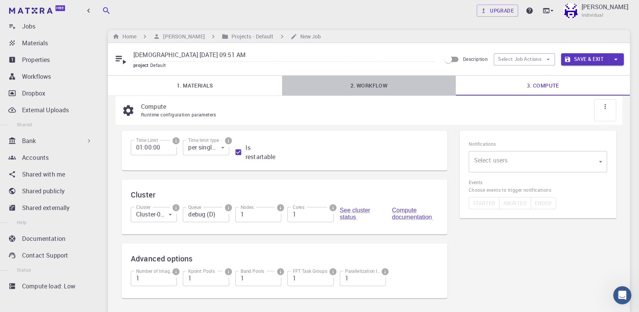
click at [376, 87] on link "2. Workflow" at bounding box center [369, 86] width 174 height 20
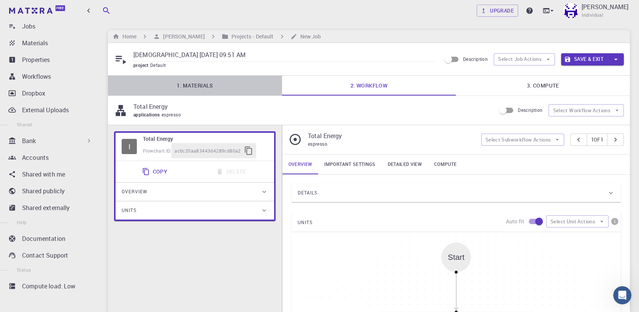
click at [235, 81] on link "1. Materials" at bounding box center [195, 86] width 174 height 20
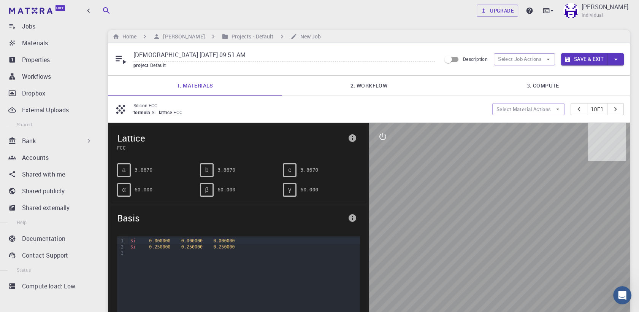
click at [342, 75] on div "TestJob [DATE] 09:51 AM project Default Description Select Job Actions Save & E…" at bounding box center [369, 59] width 522 height 32
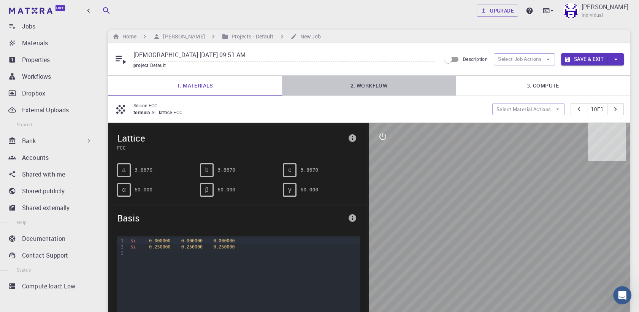
click at [346, 83] on link "2. Workflow" at bounding box center [369, 86] width 174 height 20
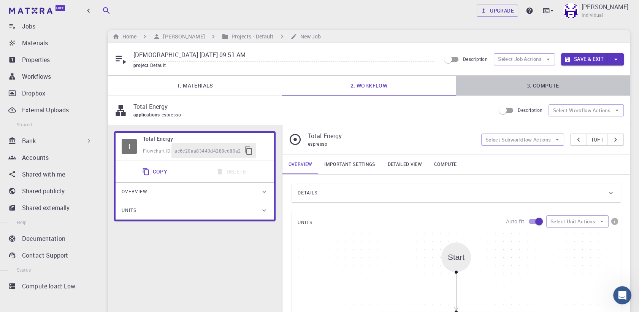
click at [395, 78] on link "3. Compute" at bounding box center [543, 86] width 174 height 20
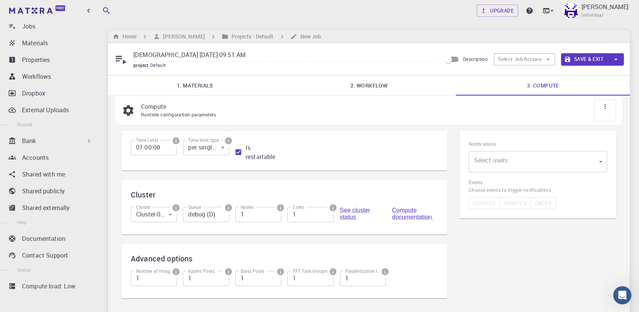
click at [395, 106] on icon at bounding box center [605, 107] width 8 height 8
click at [395, 108] on icon at bounding box center [605, 107] width 8 height 8
click at [395, 54] on button "Select Job Actions" at bounding box center [524, 59] width 61 height 12
click at [395, 71] on span "Select parent" at bounding box center [531, 75] width 36 height 8
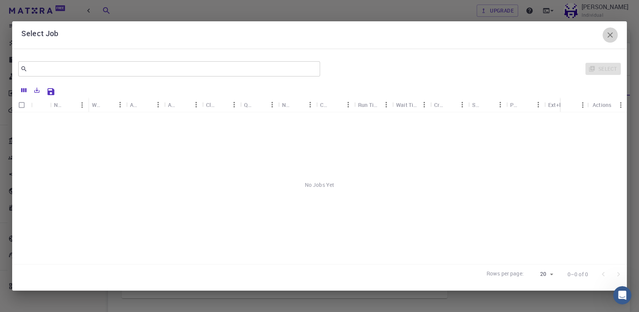
click at [395, 35] on button "button" at bounding box center [610, 34] width 15 height 15
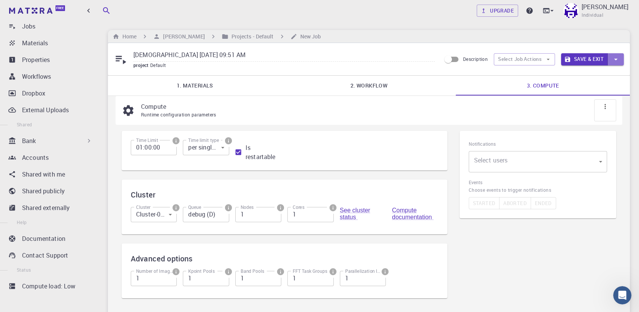
click at [395, 61] on icon "button" at bounding box center [616, 59] width 8 height 8
click at [395, 81] on div at bounding box center [319, 156] width 639 height 312
click at [395, 190] on div "Time Limit 01:00:00 Time Limit Time limit type per single attempt 0 Time limit …" at bounding box center [285, 219] width 338 height 189
click at [169, 235] on input "2" at bounding box center [154, 278] width 46 height 15
click at [170, 235] on input "2" at bounding box center [154, 278] width 46 height 15
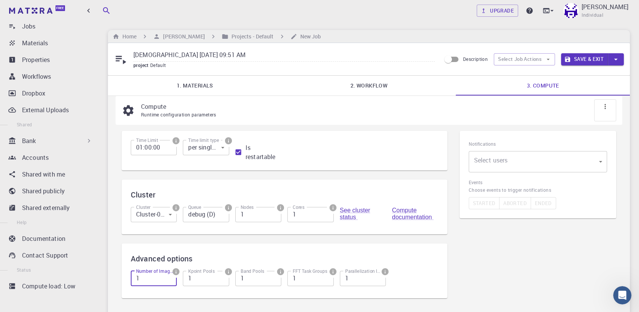
type input "1"
click at [170, 235] on input "1" at bounding box center [154, 278] width 46 height 15
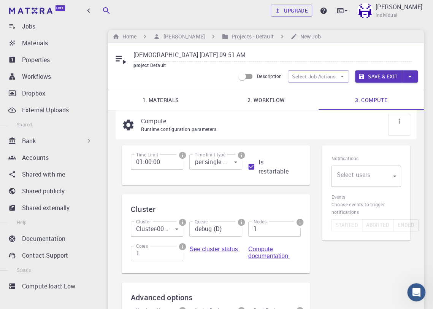
click at [356, 44] on div "TestJob [DATE] 09:51 AM project Default Description Select Job Actions Save & E…" at bounding box center [266, 66] width 316 height 47
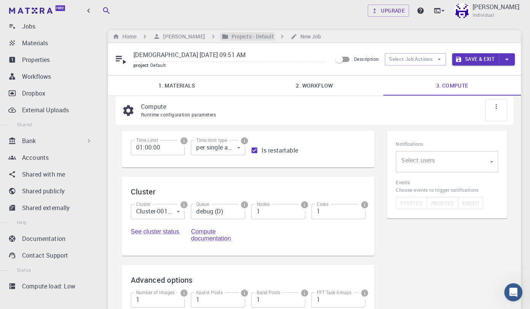
click at [249, 36] on h6 "Projects - Default" at bounding box center [250, 36] width 45 height 8
